Goal: Task Accomplishment & Management: Manage account settings

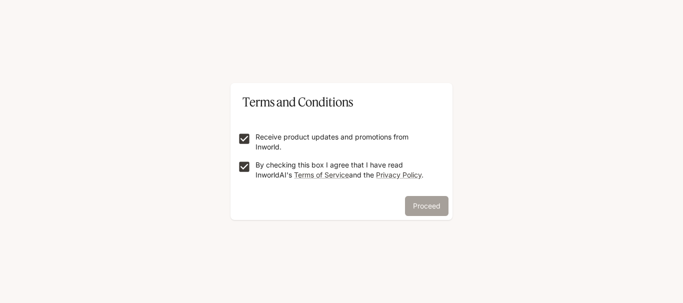
click at [421, 204] on button "Proceed" at bounding box center [427, 206] width 44 height 20
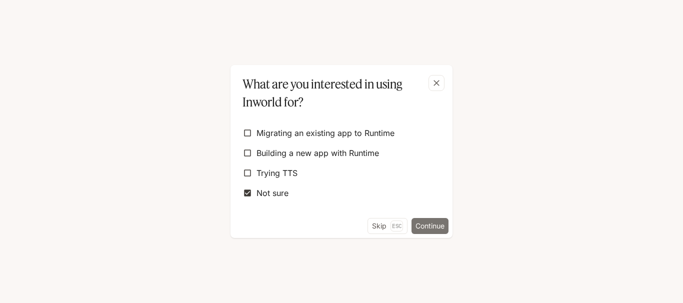
click at [428, 227] on button "Continue" at bounding box center [430, 226] width 37 height 16
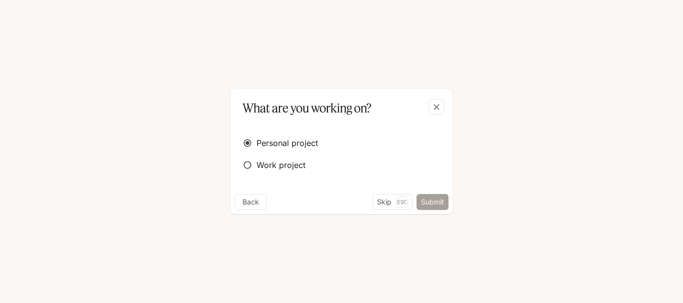
click at [424, 199] on button "Submit" at bounding box center [433, 202] width 32 height 16
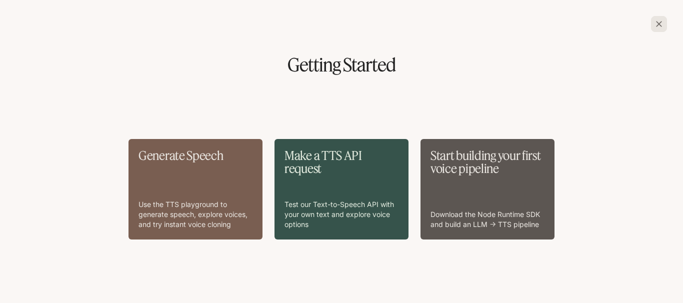
click at [222, 182] on div "Generate Speech Use the TTS playground to generate speech, explore voices, and …" at bounding box center [196, 189] width 114 height 81
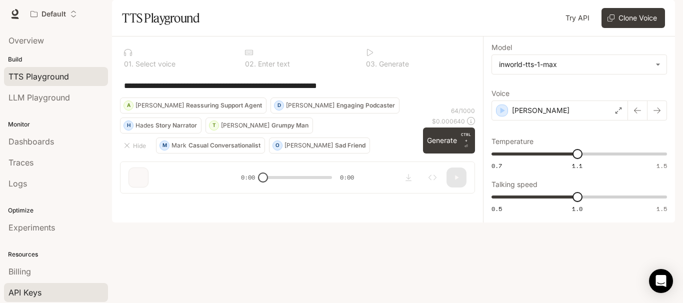
click at [23, 291] on span "API Keys" at bounding box center [25, 293] width 33 height 12
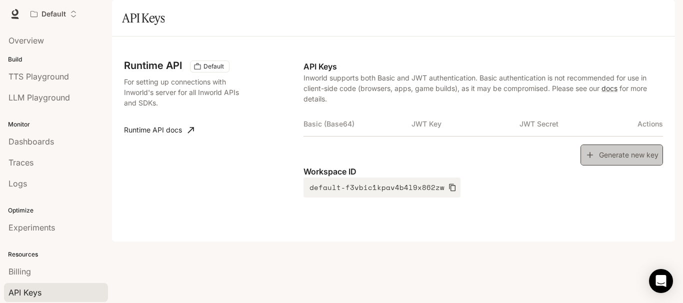
click at [623, 166] on button "Generate new key" at bounding box center [622, 156] width 83 height 22
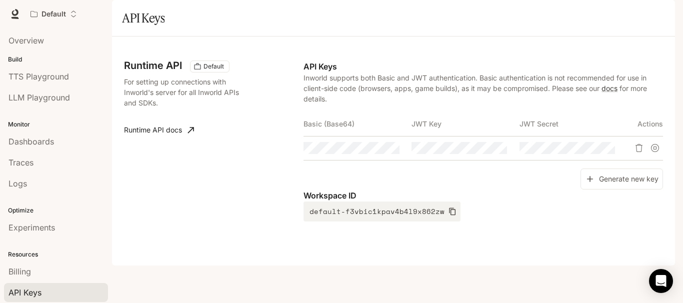
click at [661, 12] on img "button" at bounding box center [661, 14] width 14 height 14
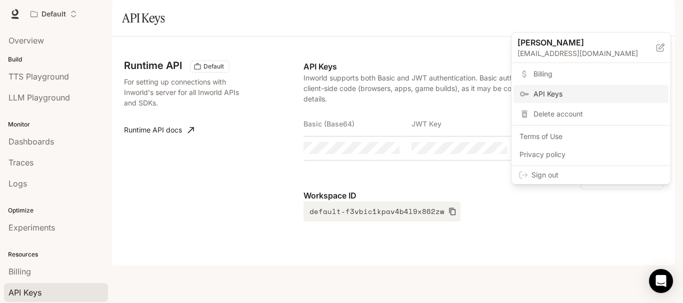
click at [476, 68] on div at bounding box center [341, 151] width 683 height 303
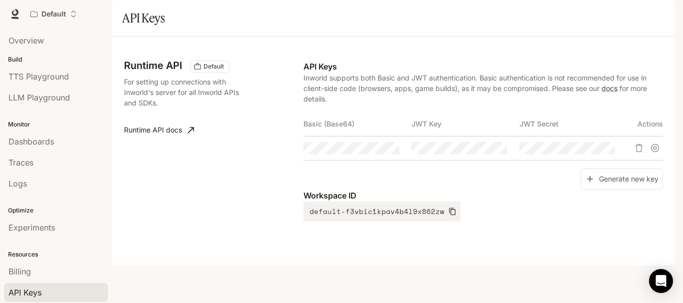
click at [352, 136] on th "Basic (Base64)" at bounding box center [358, 124] width 108 height 24
click at [389, 152] on icon "Copy Basic (Base64)" at bounding box center [391, 148] width 8 height 8
click at [392, 152] on icon "Copy Basic (Base64)" at bounding box center [391, 148] width 8 height 8
click at [378, 157] on button "button" at bounding box center [373, 148] width 17 height 17
click at [300, 173] on div "Runtime API Default For setting up connections with Inworld's server for all In…" at bounding box center [393, 151] width 539 height 205
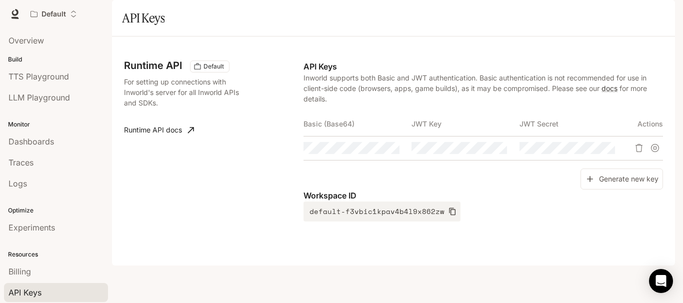
click at [291, 173] on div "Runtime API Default For setting up connections with Inworld's server for all In…" at bounding box center [214, 141] width 180 height 161
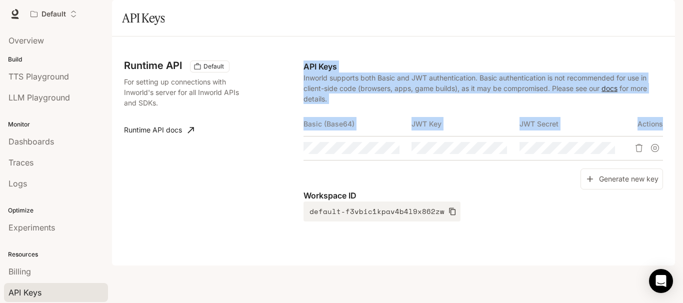
click at [336, 172] on div "Runtime API Default For setting up connections with Inworld's server for all In…" at bounding box center [393, 151] width 539 height 205
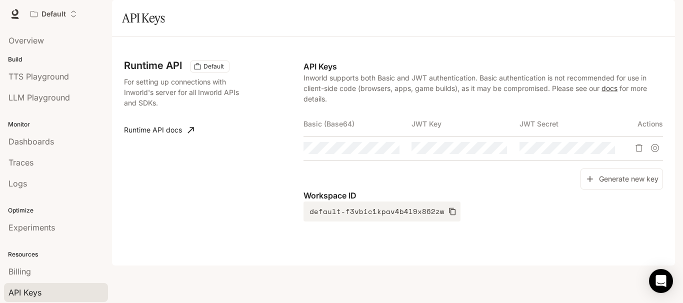
click at [280, 160] on div "Runtime API Default For setting up connections with Inworld's server for all In…" at bounding box center [214, 141] width 180 height 161
click at [431, 160] on tr at bounding box center [484, 148] width 360 height 24
drag, startPoint x: 431, startPoint y: 186, endPoint x: 393, endPoint y: 40, distance: 150.6
click at [393, 28] on div "API Keys" at bounding box center [393, 18] width 543 height 20
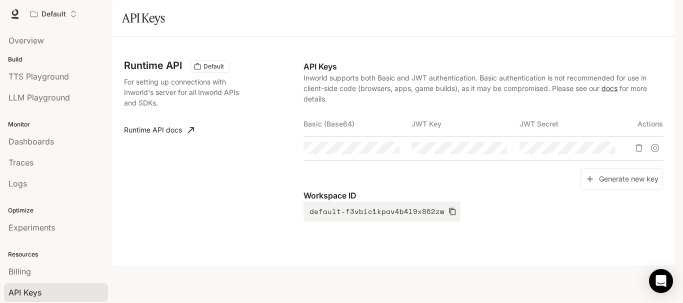
scroll to position [0, 0]
click at [263, 185] on div "Runtime API Default For setting up connections with Inworld's server for all In…" at bounding box center [393, 151] width 539 height 205
drag, startPoint x: 148, startPoint y: 277, endPoint x: 126, endPoint y: 191, distance: 88.5
click at [126, 191] on div "Runtime API Default For setting up connections with Inworld's server for all In…" at bounding box center [214, 141] width 180 height 161
click at [612, 190] on button "Generate new key" at bounding box center [622, 180] width 83 height 22
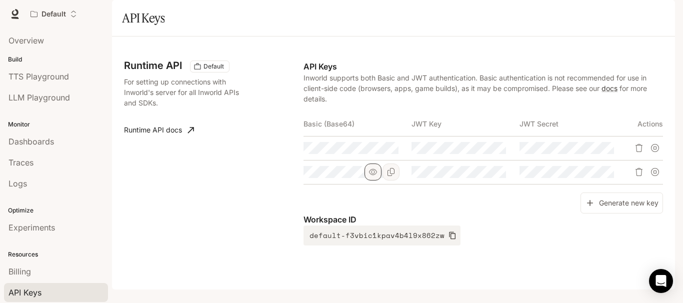
click at [372, 175] on icon "button" at bounding box center [373, 172] width 8 height 6
click at [372, 176] on icon "button" at bounding box center [373, 172] width 8 height 8
click at [370, 152] on icon "button" at bounding box center [373, 148] width 8 height 7
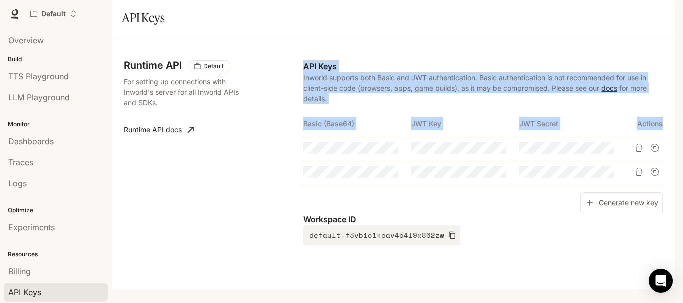
click at [334, 198] on div "Runtime API Default For setting up connections with Inworld's server for all In…" at bounding box center [393, 163] width 539 height 229
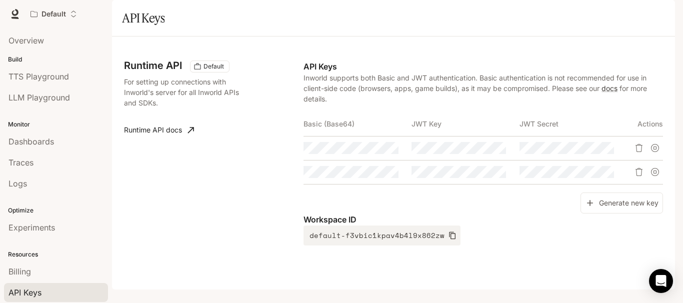
click at [276, 188] on div "Runtime API Default For setting up connections with Inworld's server for all In…" at bounding box center [214, 153] width 180 height 185
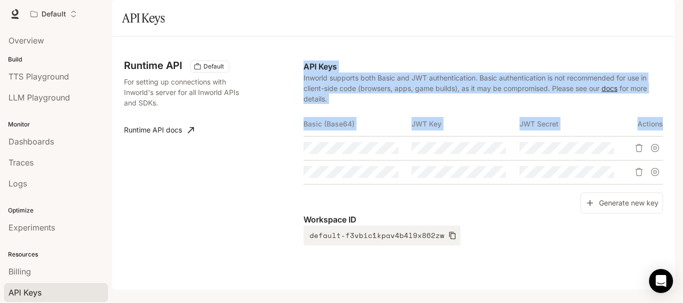
click at [359, 197] on div "Runtime API Default For setting up connections with Inworld's server for all In…" at bounding box center [393, 163] width 539 height 229
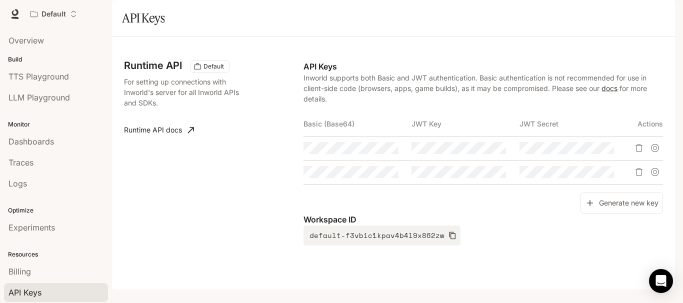
click at [293, 195] on div "Runtime API Default For setting up connections with Inworld's server for all In…" at bounding box center [214, 153] width 180 height 185
click at [370, 176] on icon "button" at bounding box center [373, 172] width 8 height 8
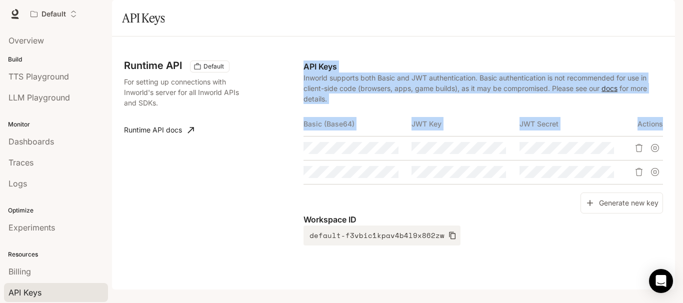
click at [321, 196] on div "Runtime API Default For setting up connections with Inworld's server for all In…" at bounding box center [393, 163] width 539 height 229
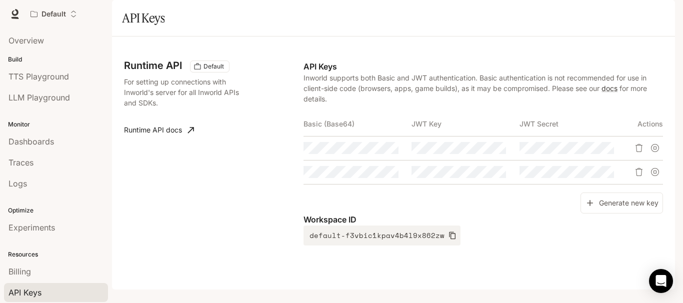
click at [307, 184] on td at bounding box center [358, 172] width 108 height 24
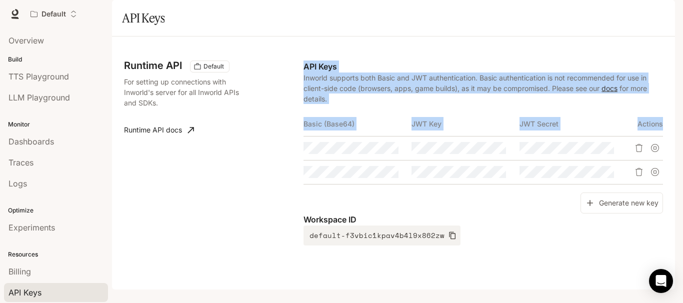
click at [337, 197] on div "Runtime API Default For setting up connections with Inworld's server for all In…" at bounding box center [393, 163] width 539 height 229
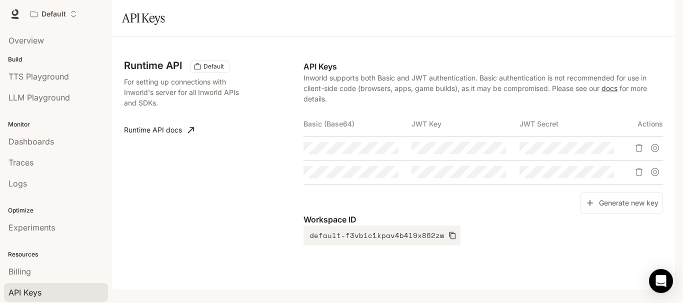
click at [321, 214] on div "Generate new key" at bounding box center [484, 204] width 360 height 22
click at [495, 184] on tr at bounding box center [484, 172] width 360 height 24
click at [369, 176] on icon "button" at bounding box center [373, 172] width 8 height 8
click at [391, 176] on icon "Copy Basic (Base64)" at bounding box center [391, 172] width 8 height 8
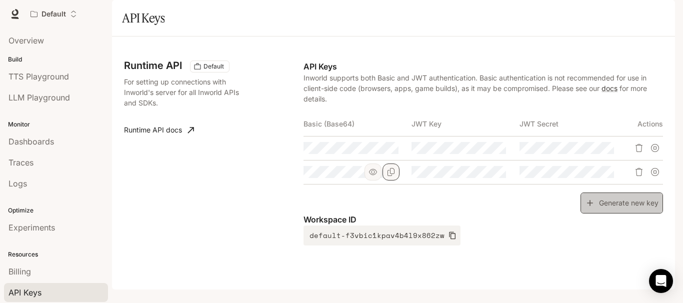
click at [610, 214] on button "Generate new key" at bounding box center [622, 204] width 83 height 22
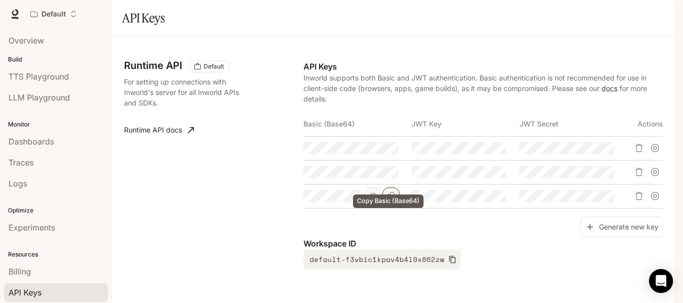
click at [391, 200] on icon "Copy Basic (Base64)" at bounding box center [391, 196] width 8 height 8
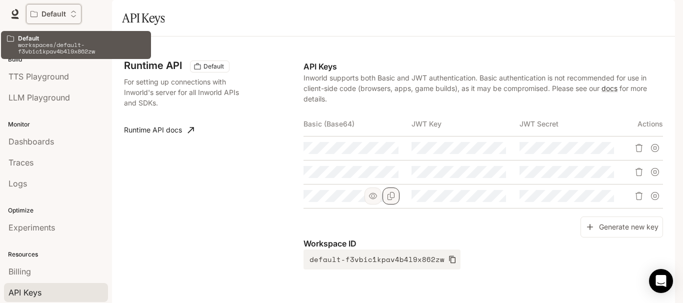
click at [73, 16] on icon "Open workspace menu" at bounding box center [73, 14] width 7 height 7
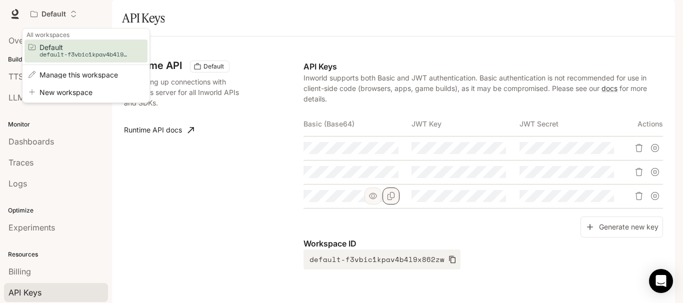
click at [147, 19] on div "Open workspace menu" at bounding box center [341, 151] width 683 height 303
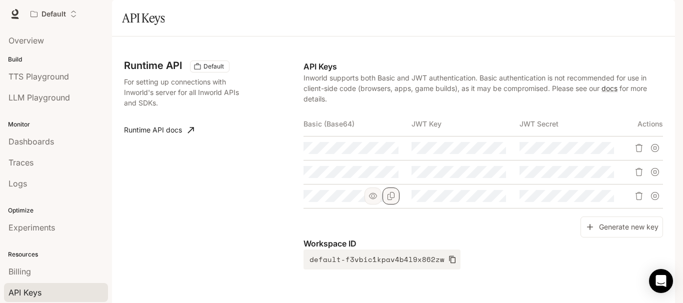
click at [190, 135] on icon at bounding box center [191, 130] width 10 height 10
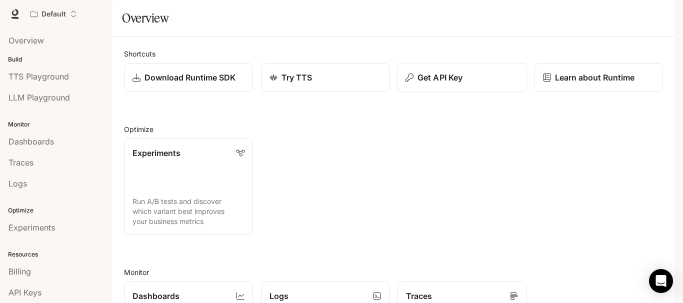
click at [432, 84] on p "Get API Key" at bounding box center [440, 78] width 45 height 12
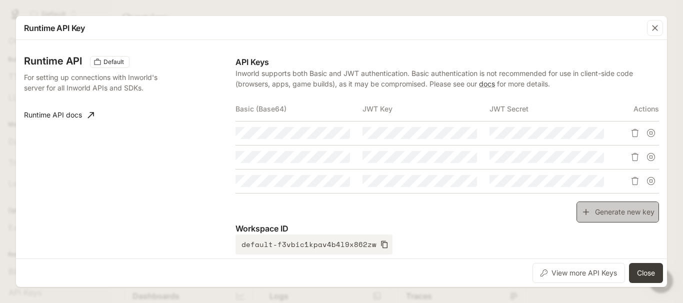
click at [628, 212] on button "Generate new key" at bounding box center [618, 213] width 83 height 22
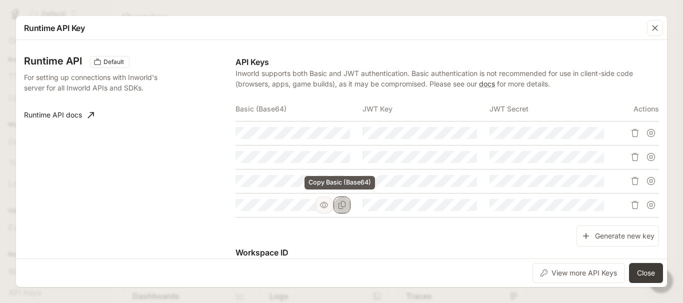
click at [342, 204] on icon "Copy Basic (Base64)" at bounding box center [342, 205] width 8 height 8
click at [653, 23] on div "button" at bounding box center [655, 28] width 16 height 16
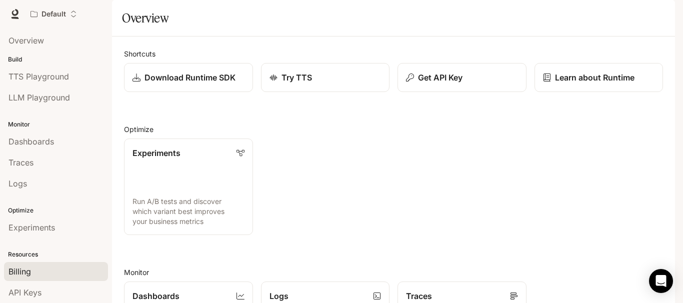
click at [43, 271] on div "Billing" at bounding box center [56, 272] width 95 height 12
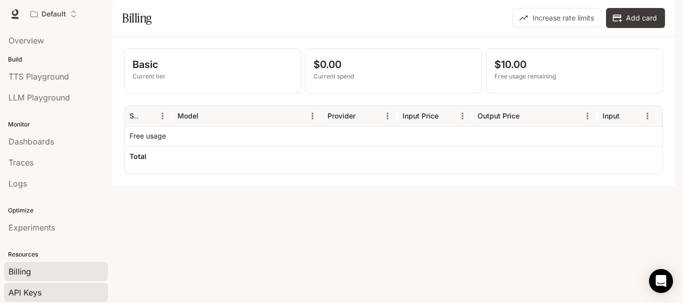
click at [44, 294] on div "API Keys" at bounding box center [56, 293] width 95 height 12
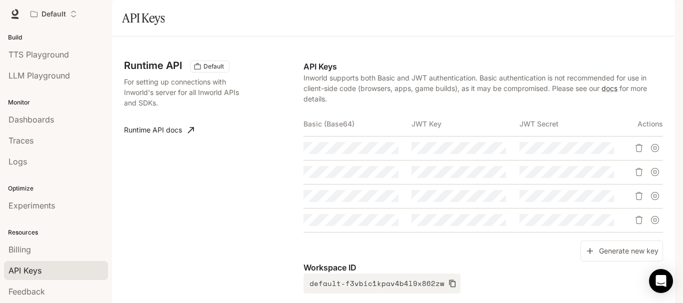
scroll to position [44, 0]
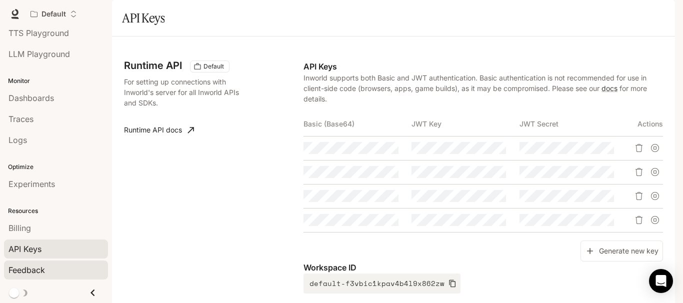
click at [24, 273] on span "Feedback" at bounding box center [27, 270] width 37 height 12
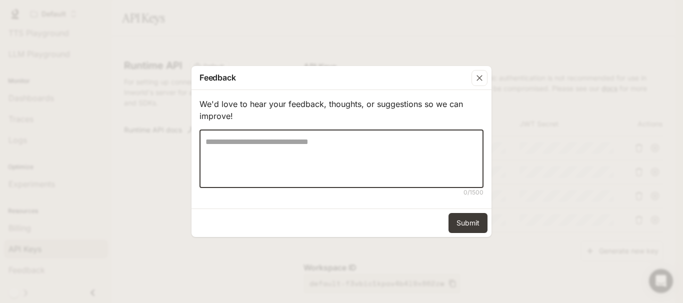
click at [223, 142] on textarea at bounding box center [342, 159] width 272 height 46
click at [247, 142] on textarea "**********" at bounding box center [342, 159] width 272 height 46
click at [420, 139] on textarea "**********" at bounding box center [342, 159] width 272 height 46
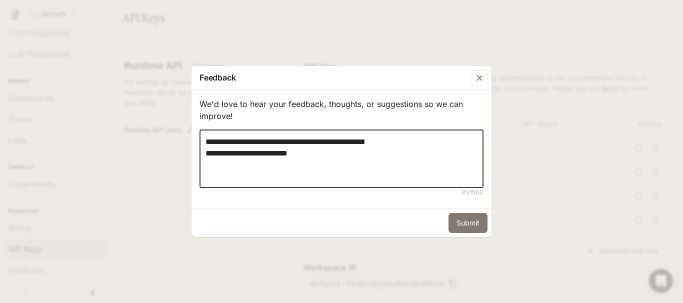
type textarea "**********"
click at [476, 223] on button "Submit" at bounding box center [468, 223] width 39 height 20
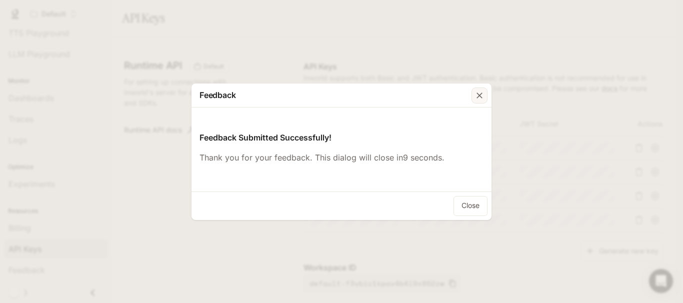
click at [484, 97] on icon "button" at bounding box center [480, 96] width 10 height 10
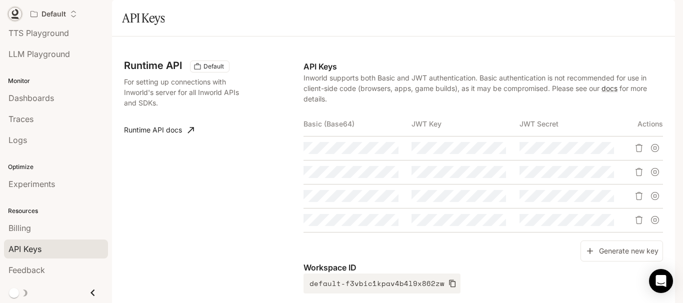
click at [17, 15] on icon at bounding box center [15, 12] width 7 height 7
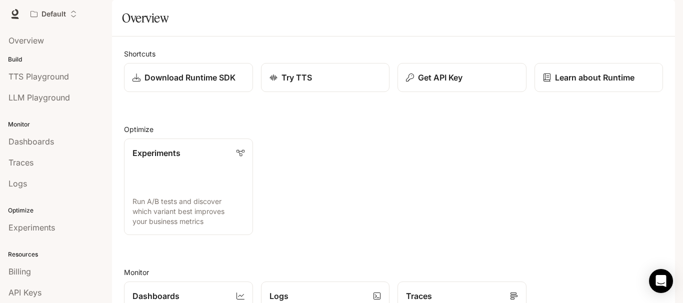
scroll to position [263, 0]
click at [665, 279] on icon "Open Intercom Messenger" at bounding box center [661, 281] width 12 height 13
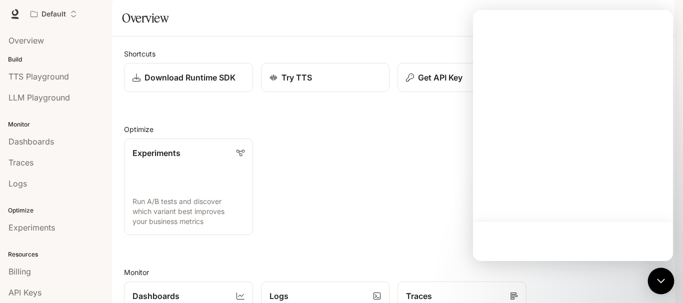
click at [663, 276] on icon "Open Intercom Messenger" at bounding box center [661, 281] width 13 height 13
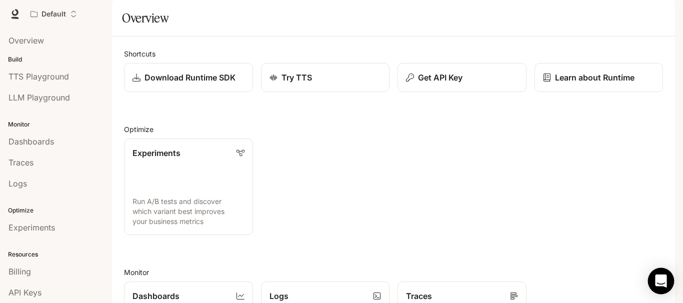
click at [663, 276] on icon "Open Intercom Messenger" at bounding box center [661, 281] width 12 height 13
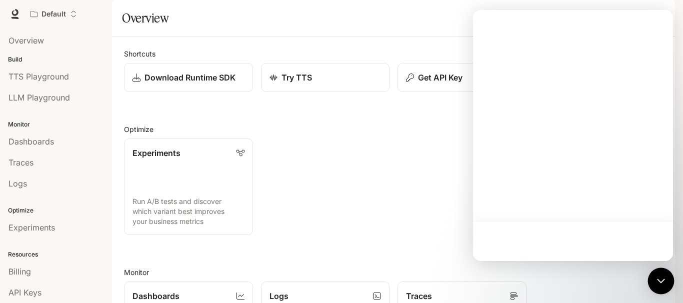
click at [663, 276] on icon "Open Intercom Messenger" at bounding box center [661, 281] width 13 height 13
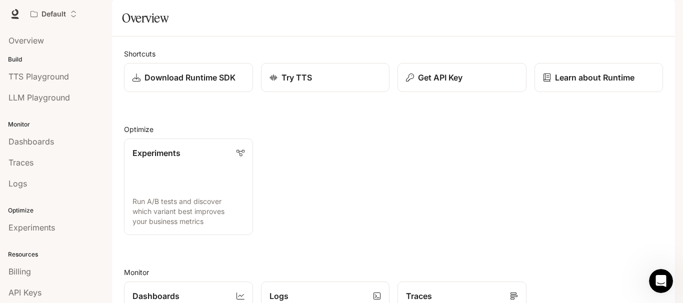
scroll to position [0, 0]
click at [663, 281] on icon "Open Intercom Messenger" at bounding box center [660, 280] width 17 height 17
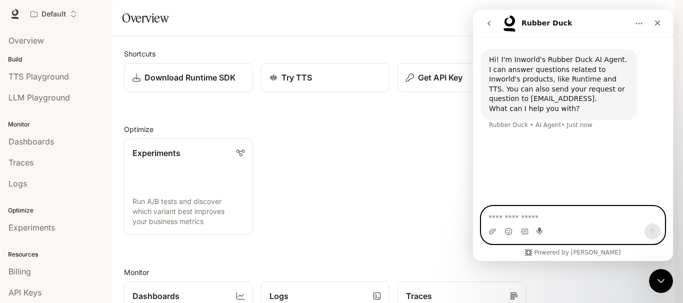
click at [538, 230] on icon "Start recording" at bounding box center [541, 232] width 8 height 8
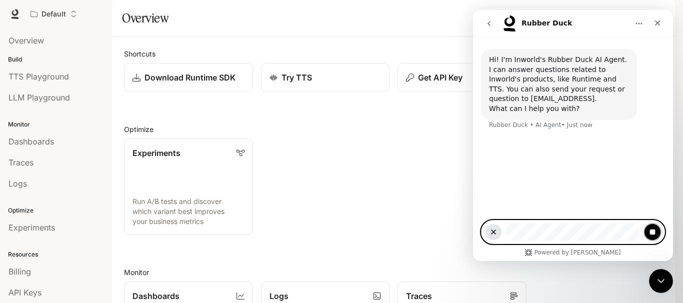
click at [654, 231] on icon "Stop recording" at bounding box center [653, 233] width 6 height 6
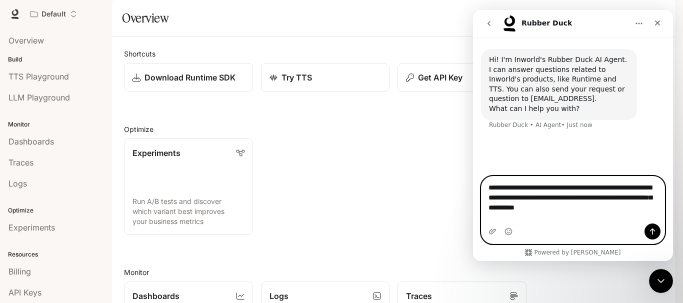
click at [524, 209] on textarea "**********" at bounding box center [573, 195] width 183 height 37
type textarea "**********"
click at [654, 231] on icon "Send a message…" at bounding box center [653, 232] width 8 height 8
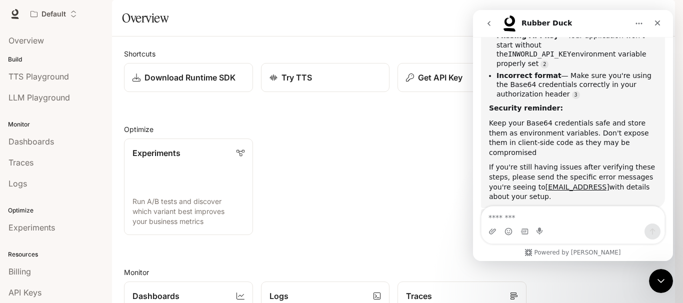
scroll to position [318, 0]
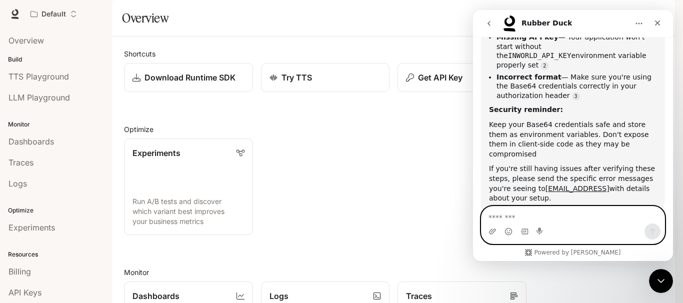
click at [527, 216] on textarea "Message…" at bounding box center [573, 215] width 183 height 17
click at [540, 229] on icon "Start recording" at bounding box center [540, 231] width 6 height 7
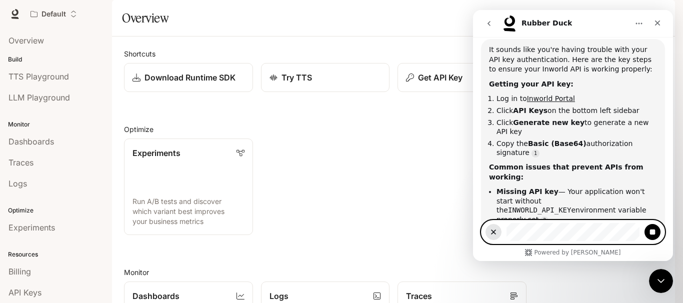
scroll to position [160, 0]
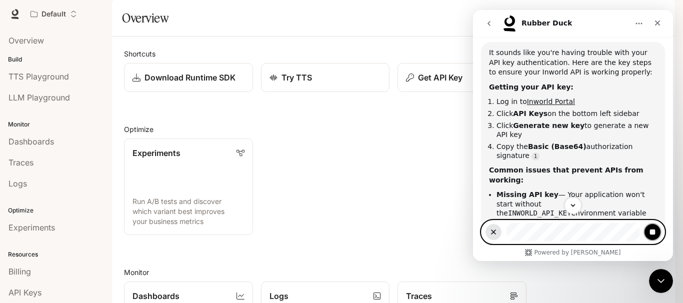
click at [652, 229] on icon "Stop recording" at bounding box center [653, 232] width 8 height 8
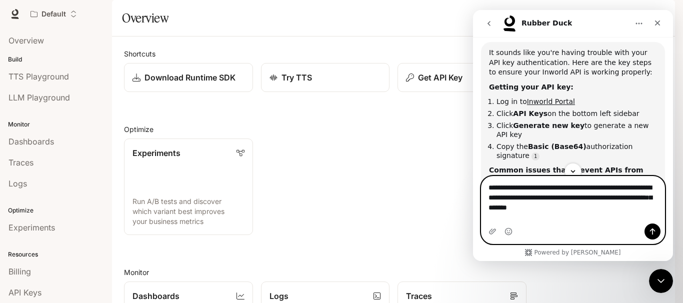
click at [576, 214] on textarea "**********" at bounding box center [573, 195] width 183 height 37
click at [598, 214] on textarea "**********" at bounding box center [573, 195] width 183 height 37
click at [599, 209] on textarea "**********" at bounding box center [573, 195] width 183 height 37
click at [613, 206] on textarea "**********" at bounding box center [573, 195] width 183 height 37
click at [491, 214] on textarea "**********" at bounding box center [573, 195] width 183 height 37
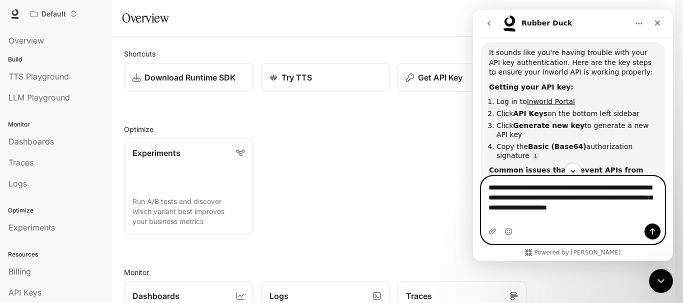
type textarea "**********"
click at [656, 229] on icon "Send a message…" at bounding box center [653, 232] width 8 height 8
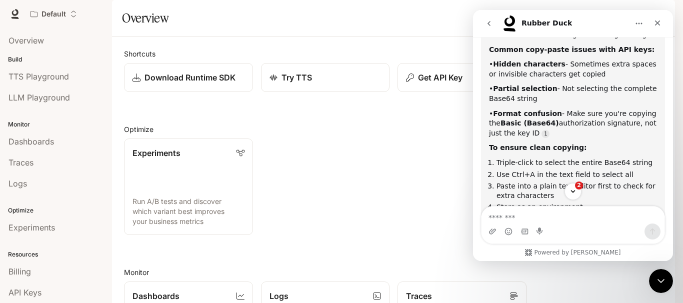
scroll to position [635, 0]
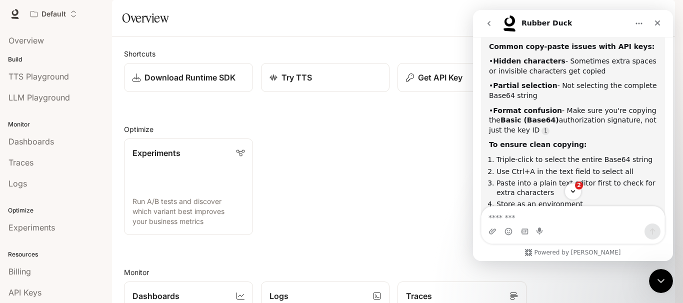
drag, startPoint x: 670, startPoint y: 190, endPoint x: 670, endPoint y: 198, distance: 8.0
click at [670, 198] on div "2" at bounding box center [573, 191] width 200 height 17
drag, startPoint x: 669, startPoint y: 192, endPoint x: 672, endPoint y: 198, distance: 7.0
click at [672, 198] on div "2" at bounding box center [573, 191] width 200 height 17
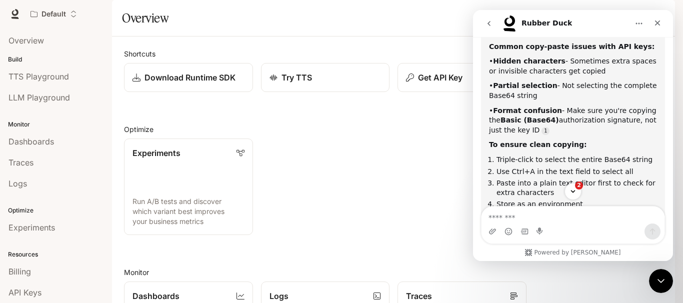
drag, startPoint x: 670, startPoint y: 186, endPoint x: 673, endPoint y: 195, distance: 9.8
click at [673, 195] on div "2" at bounding box center [573, 191] width 200 height 17
click at [671, 187] on div "2" at bounding box center [573, 191] width 200 height 17
click at [672, 188] on div "2" at bounding box center [573, 191] width 200 height 17
click at [574, 189] on icon "Scroll to bottom" at bounding box center [573, 191] width 9 height 9
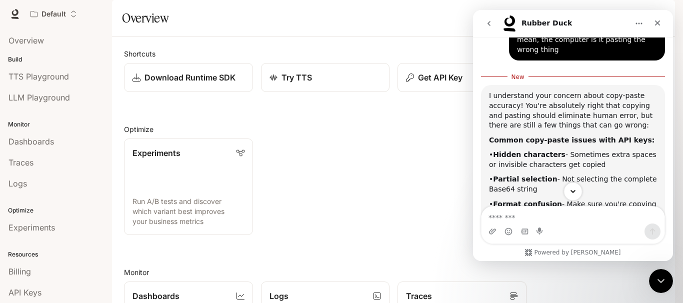
scroll to position [529, 0]
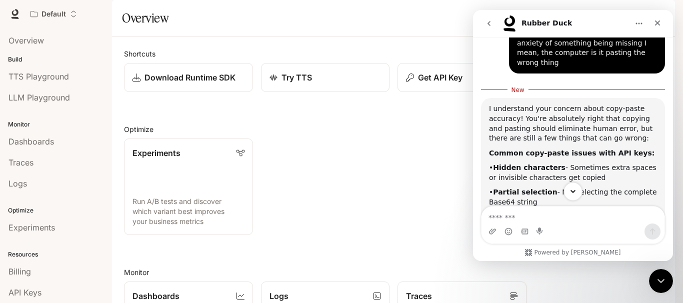
click at [574, 189] on icon "Scroll to bottom" at bounding box center [573, 191] width 9 height 9
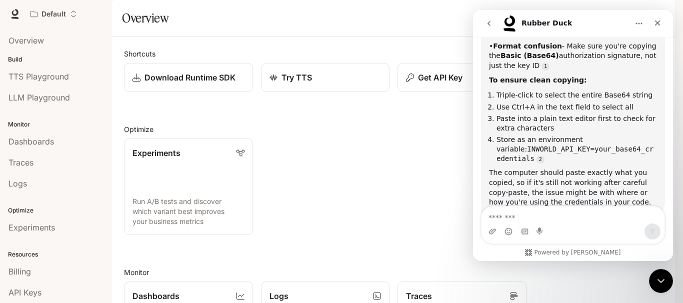
scroll to position [705, 0]
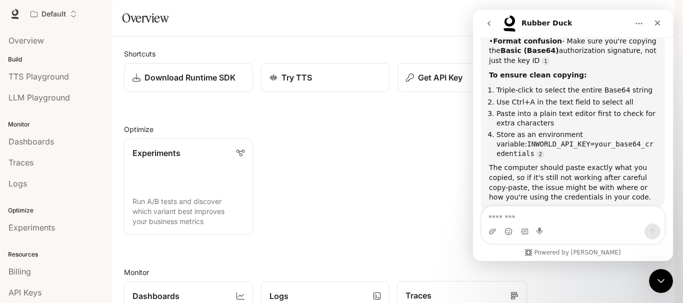
click at [663, 22] on div "Close" at bounding box center [658, 23] width 18 height 18
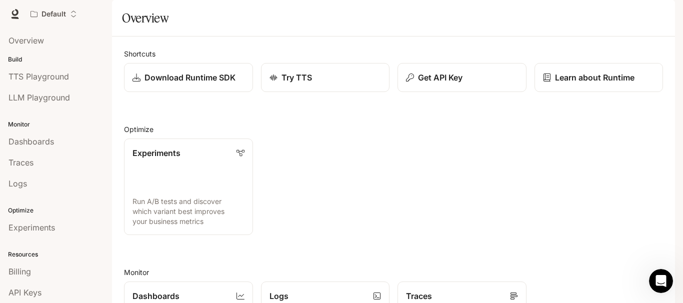
scroll to position [688, 0]
click at [663, 14] on img "button" at bounding box center [661, 14] width 14 height 14
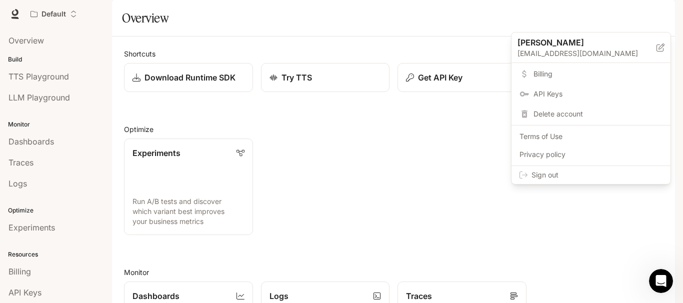
click at [610, 95] on span "API Keys" at bounding box center [598, 94] width 129 height 10
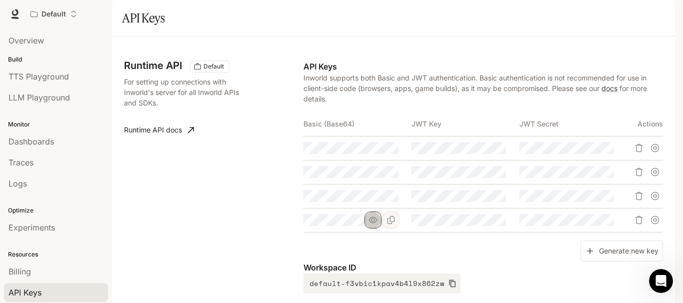
click at [369, 224] on icon "button" at bounding box center [373, 220] width 8 height 8
click at [401, 269] on div "API Keys Inworld supports both Basic and JWT authentication. Basic authenticati…" at bounding box center [484, 177] width 360 height 233
click at [388, 224] on icon "Copy Basic (Base64)" at bounding box center [391, 220] width 8 height 8
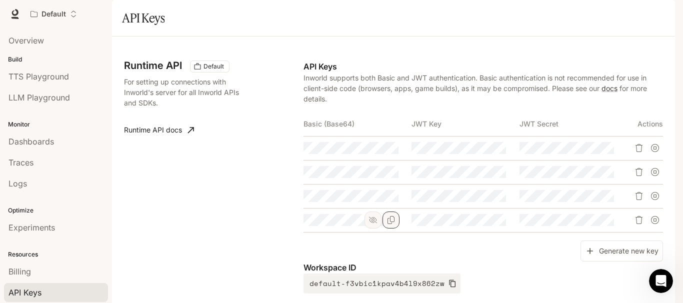
click at [192, 260] on div "Runtime API Default For setting up connections with Inworld's server for all In…" at bounding box center [393, 187] width 539 height 277
click at [242, 267] on div "Runtime API Default For setting up connections with Inworld's server for all In…" at bounding box center [214, 177] width 180 height 233
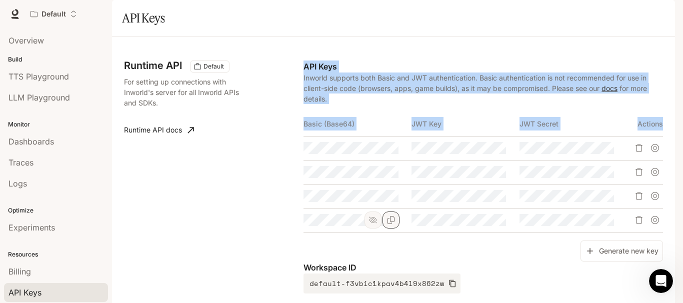
click at [324, 251] on div "Runtime API Default For setting up connections with Inworld's server for all In…" at bounding box center [393, 187] width 539 height 277
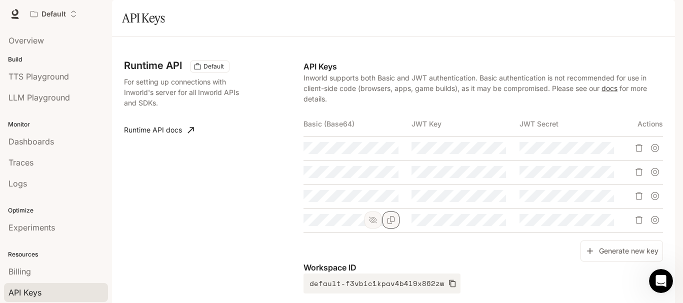
click at [290, 228] on div "Runtime API Default For setting up connections with Inworld's server for all In…" at bounding box center [214, 177] width 180 height 233
click at [559, 278] on div "API Keys Inworld supports both Basic and JWT authentication. Basic authenticati…" at bounding box center [484, 177] width 360 height 233
